Goal: Find contact information: Find contact information

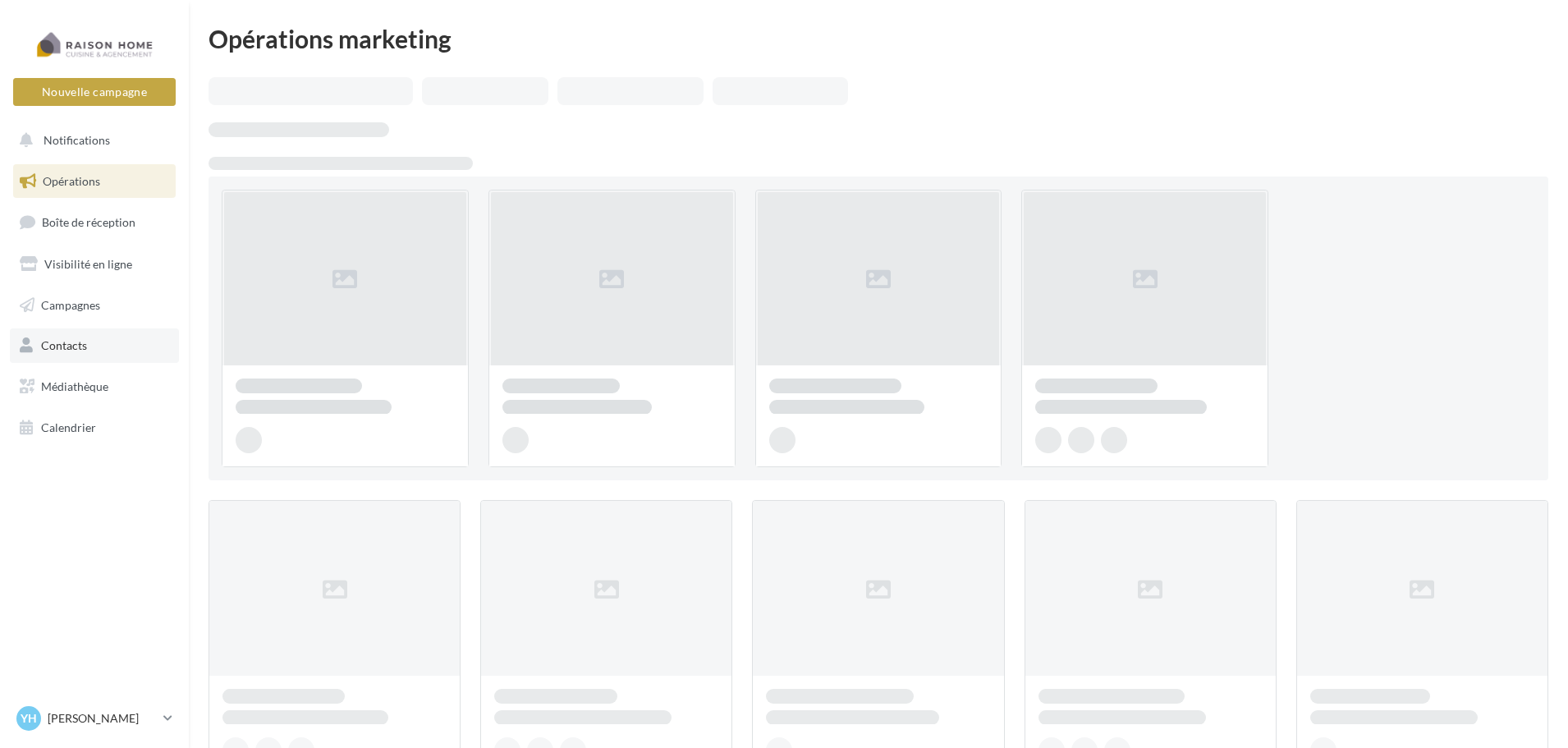
click at [113, 347] on link "Contacts" at bounding box center [94, 345] width 169 height 35
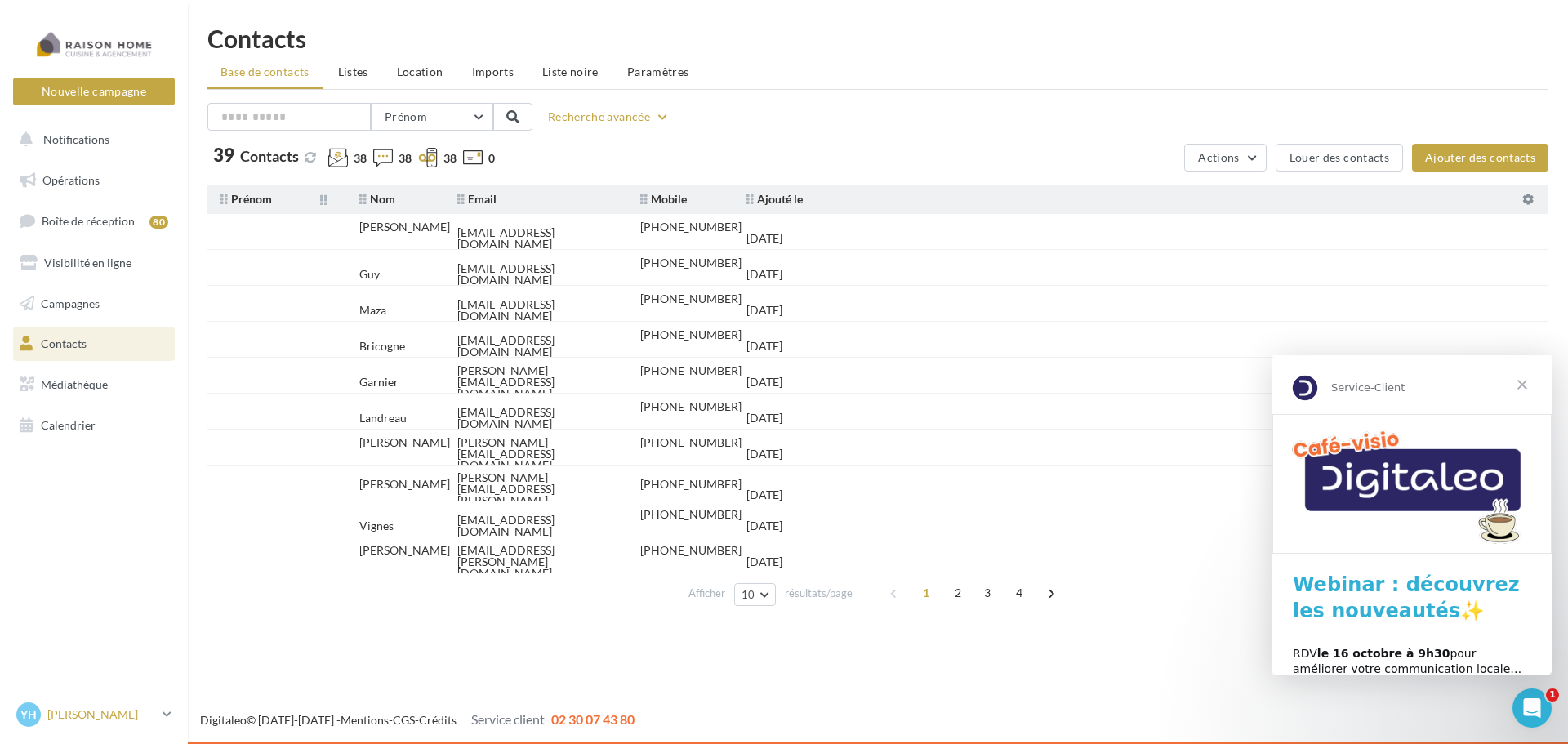
click at [96, 706] on p "[PERSON_NAME]" at bounding box center [101, 714] width 109 height 16
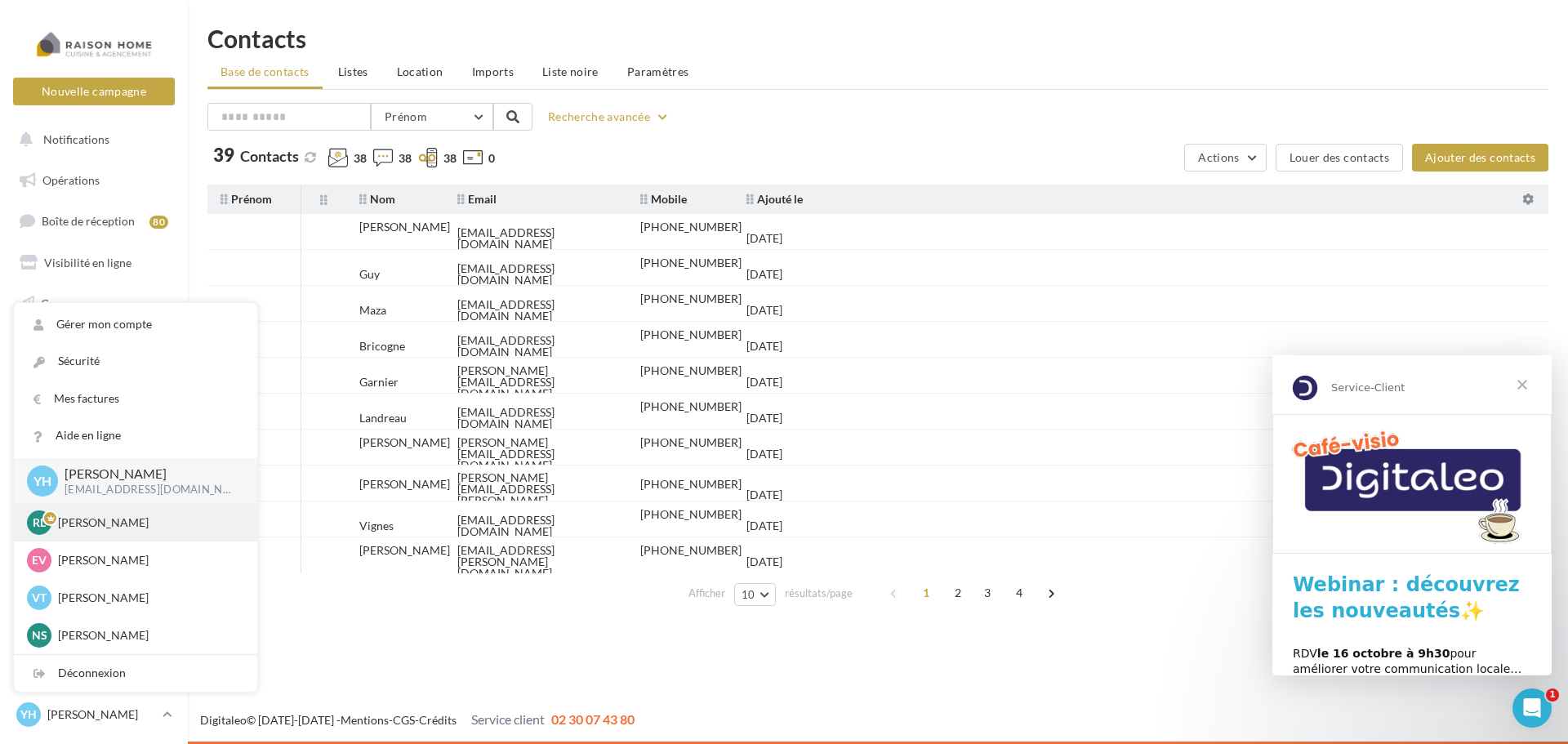
click at [128, 534] on div "RL [PERSON_NAME] LEDUDY [PERSON_NAME][EMAIL_ADDRESS][DOMAIN_NAME]" at bounding box center [136, 522] width 218 height 25
